Goal: Find specific page/section

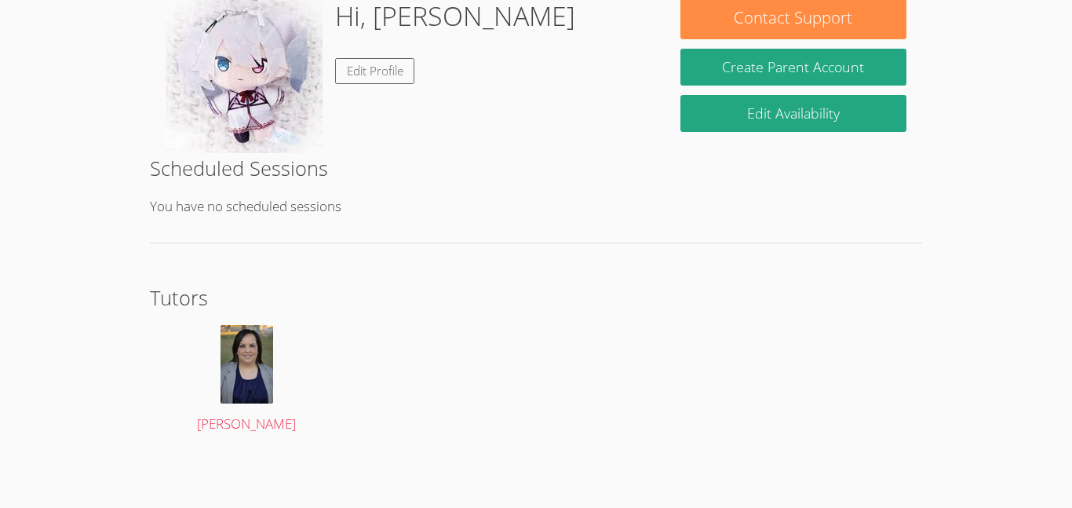
scroll to position [195, 0]
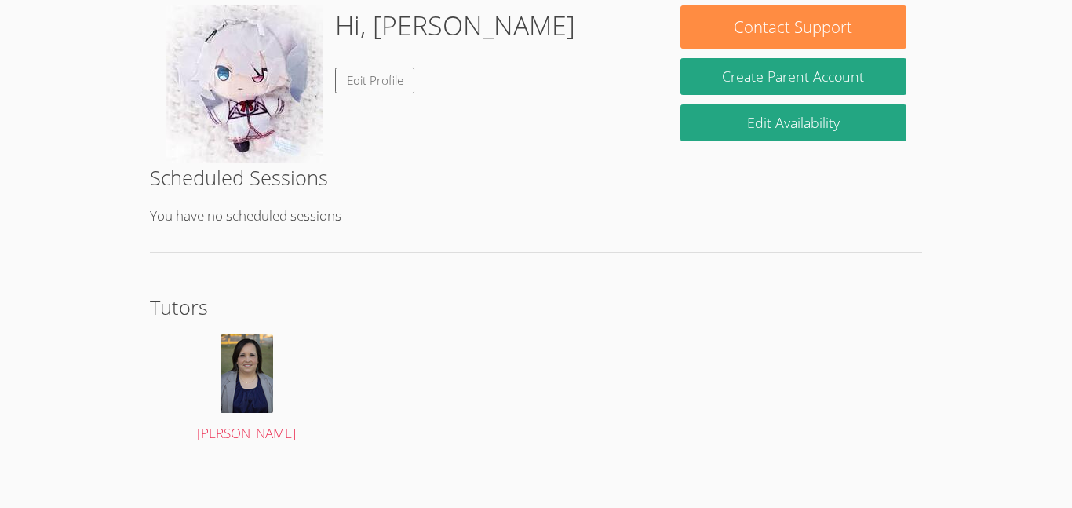
click at [183, 348] on div at bounding box center [247, 373] width 162 height 78
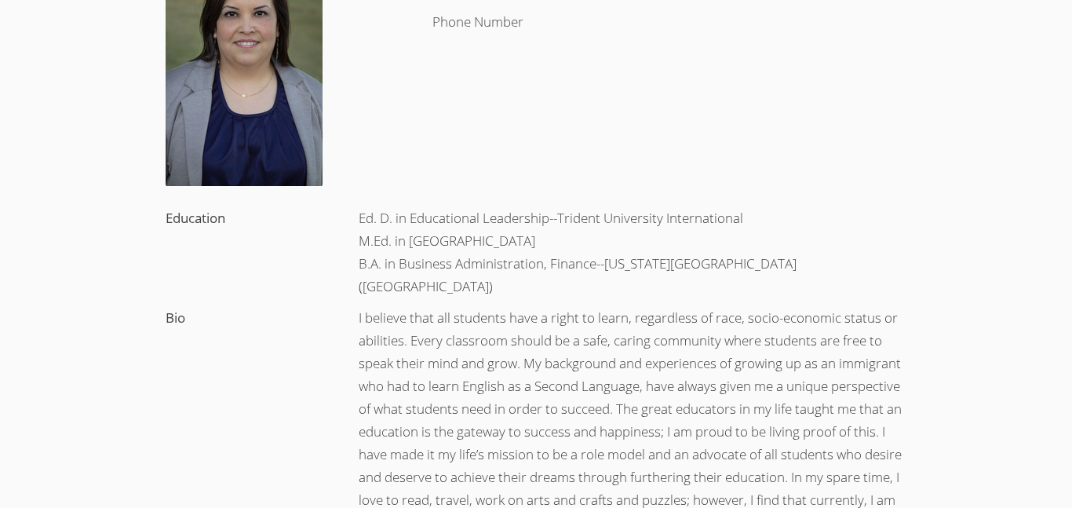
click at [183, 334] on div "Bio" at bounding box center [246, 318] width 193 height 32
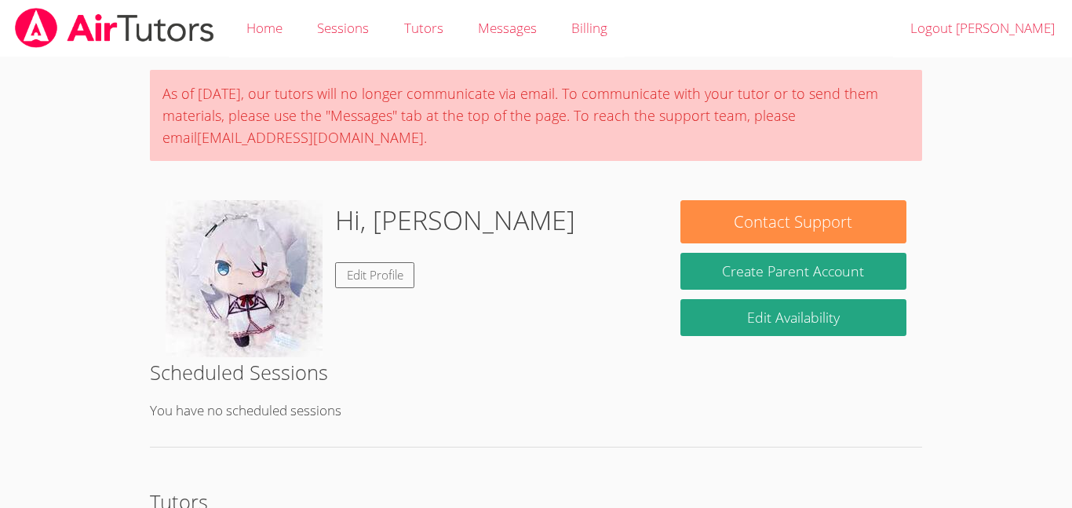
scroll to position [195, 0]
